Goal: Navigation & Orientation: Find specific page/section

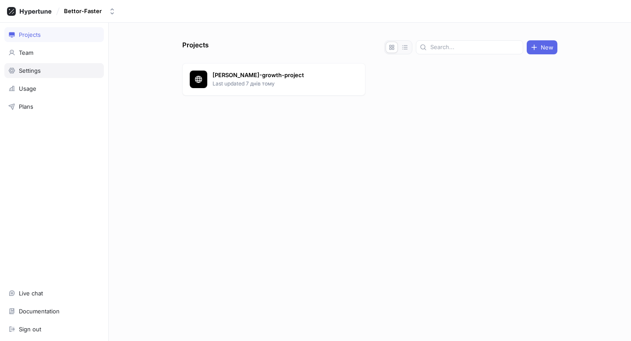
click at [24, 64] on div "Settings" at bounding box center [54, 70] width 100 height 15
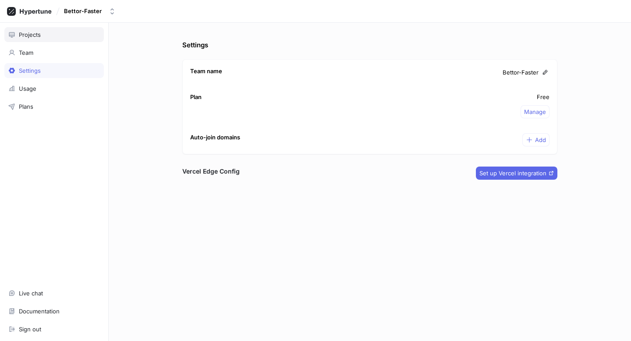
click at [55, 35] on div "Projects" at bounding box center [54, 34] width 92 height 7
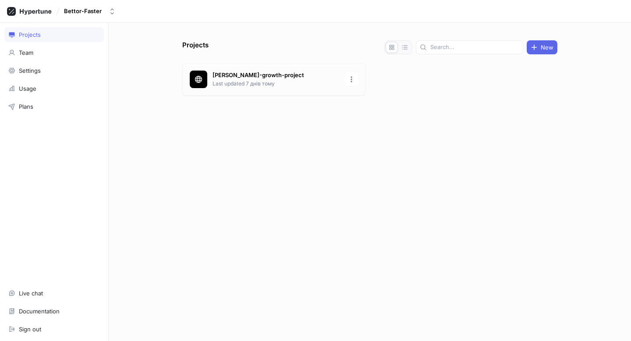
click at [245, 82] on p "Last updated 7 днів тому" at bounding box center [276, 84] width 127 height 8
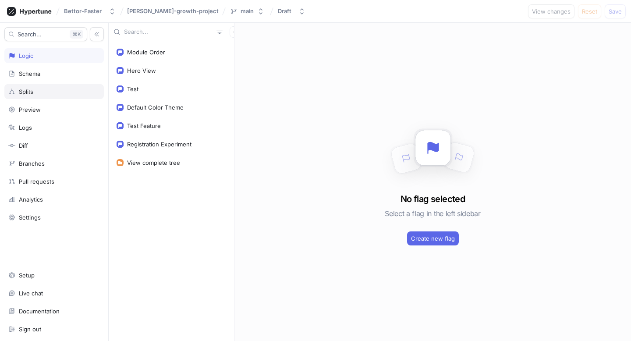
click at [26, 93] on div "Splits" at bounding box center [26, 91] width 14 height 7
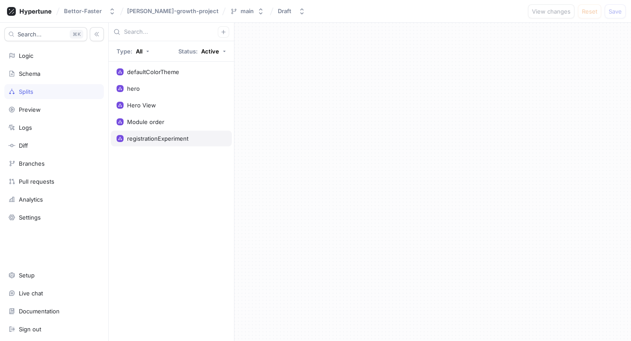
click at [144, 136] on div "registrationExperiment" at bounding box center [157, 138] width 61 height 7
